Goal: Task Accomplishment & Management: Manage account settings

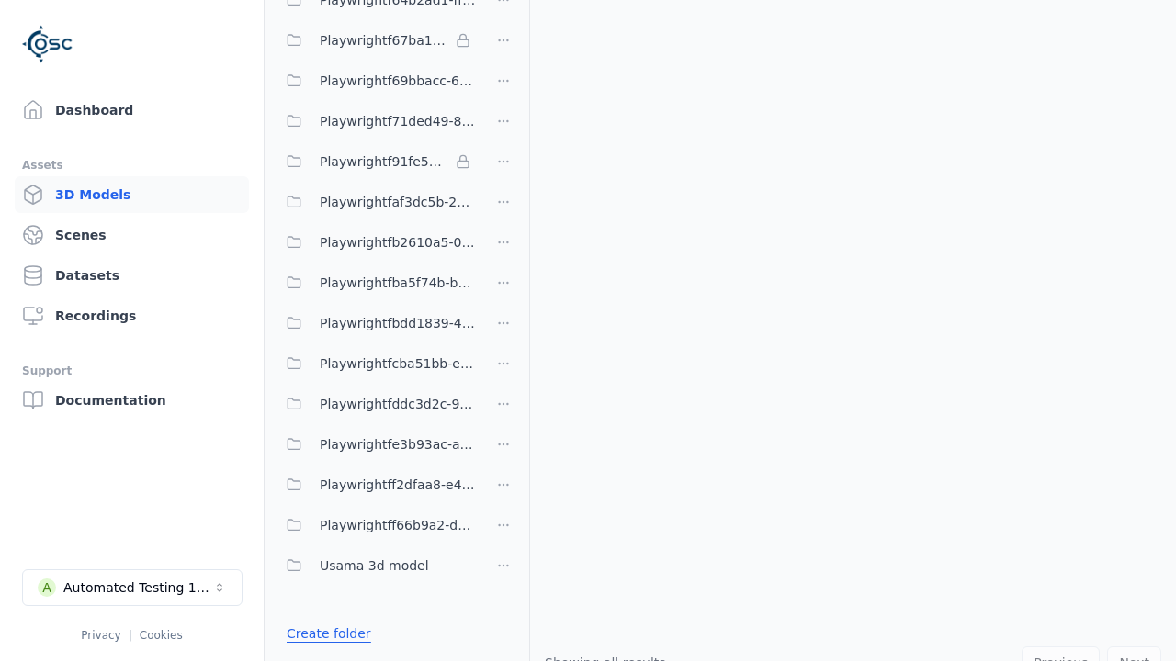
click at [324, 634] on link "Create folder" at bounding box center [329, 634] width 84 height 18
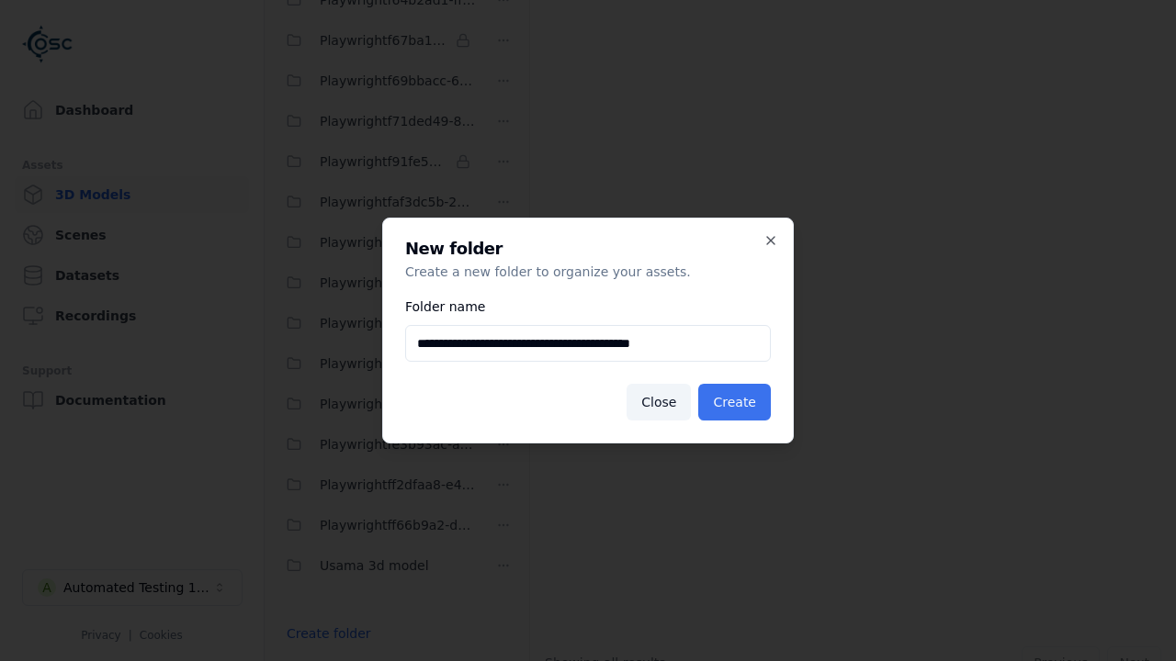
type input "**********"
click at [737, 402] on button "Create" at bounding box center [734, 402] width 73 height 37
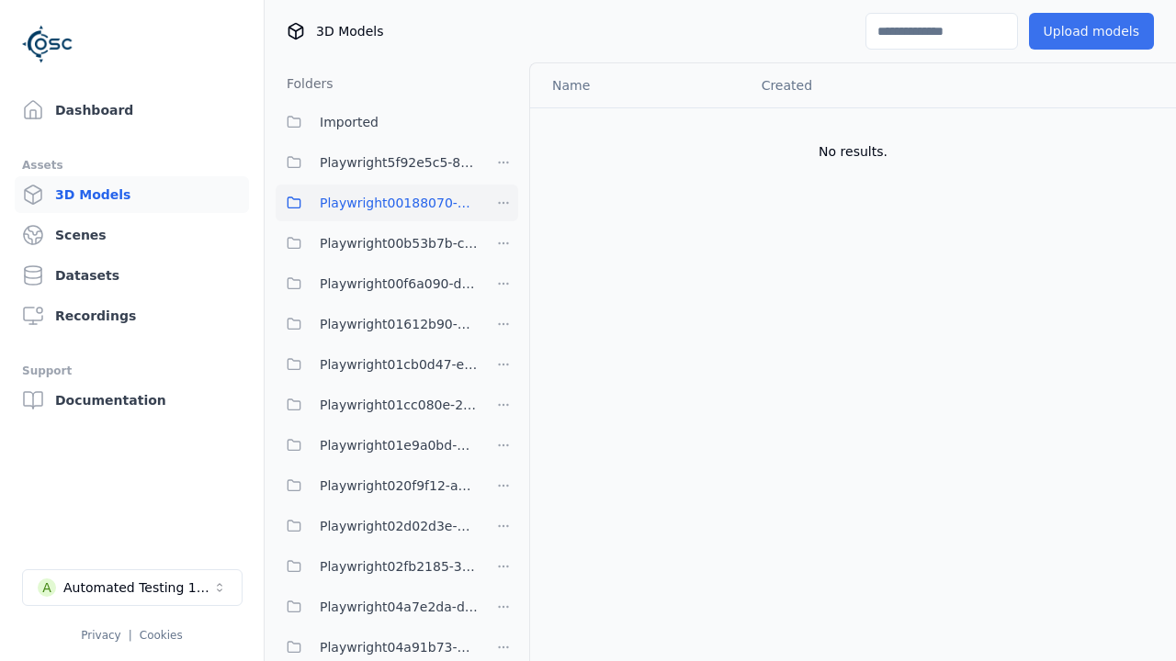
click at [1094, 31] on button "Upload models" at bounding box center [1091, 31] width 125 height 37
